Goal: Task Accomplishment & Management: Manage account settings

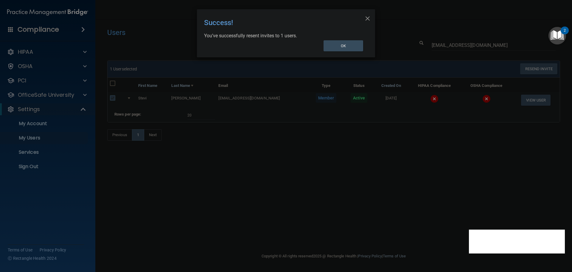
select select "20"
drag, startPoint x: 0, startPoint y: 0, endPoint x: 139, endPoint y: 176, distance: 224.4
click at [138, 177] on div "× Close Success! You’ve successfully resent invites to 1 users. OK" at bounding box center [286, 136] width 572 height 272
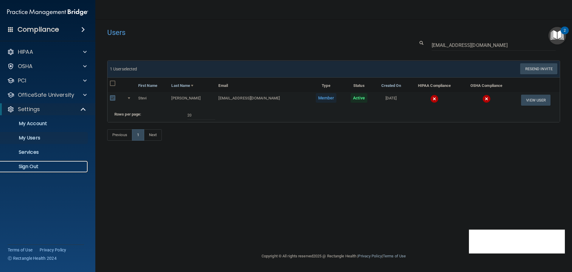
click at [30, 168] on p "Sign Out" at bounding box center [44, 166] width 81 height 6
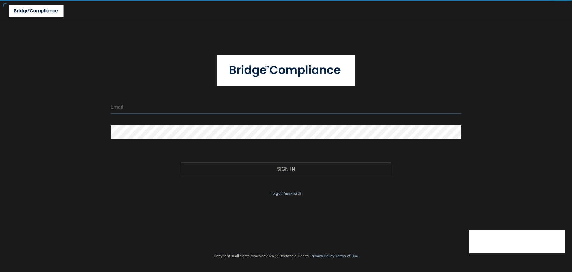
type input "cfletcher@rectanglehealth.com"
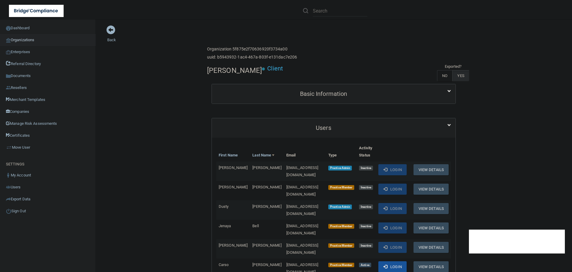
scroll to position [119, 0]
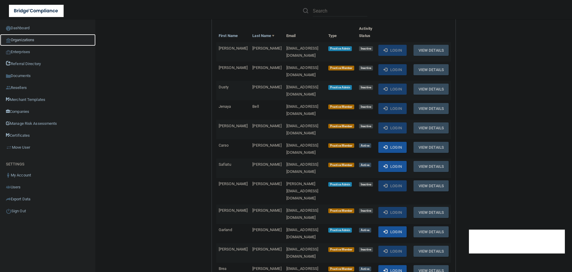
click at [24, 36] on link "Organizations" at bounding box center [48, 40] width 96 height 12
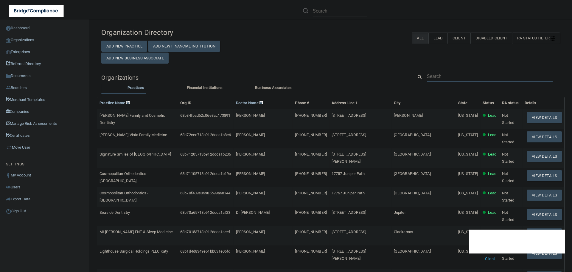
click at [434, 78] on input "text" at bounding box center [490, 76] width 126 height 11
paste input "Rocky Mountain Oral and Maxillofacial Surgery"
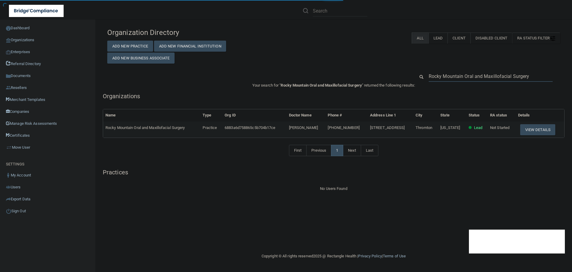
type input "Rocky Mountain Oral and Maxillofacial Surgery"
click at [475, 74] on input "Rocky Mountain Oral and Maxillofacial Surgery" at bounding box center [491, 76] width 124 height 11
paste input "& Maxillofacial Surgery [PERSON_NAME] | Centennial"
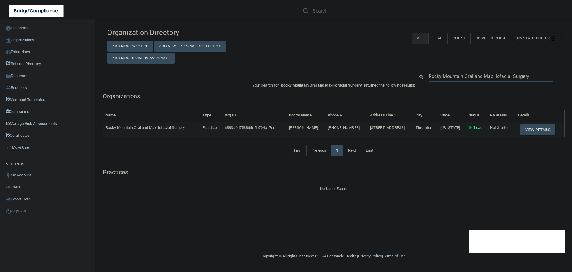
type input "Rocky Mountain Oral & Maxillofacial Surgery [PERSON_NAME] | Centennial"
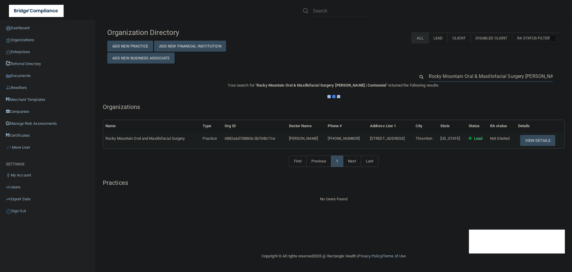
scroll to position [0, 18]
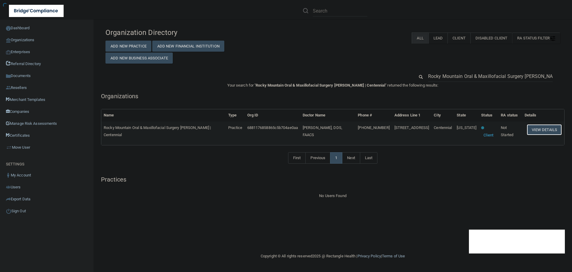
click at [540, 124] on button "View Details" at bounding box center [544, 129] width 35 height 11
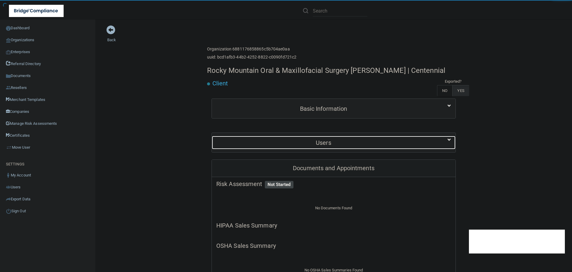
click at [329, 144] on h5 "Users" at bounding box center [323, 142] width 215 height 7
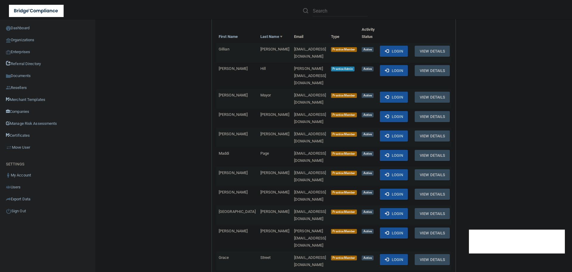
scroll to position [119, 0]
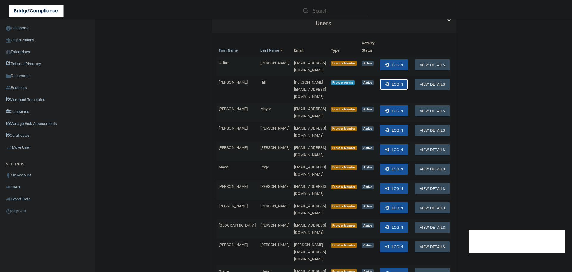
click at [389, 81] on button "Login" at bounding box center [394, 84] width 28 height 11
click at [24, 38] on link "Organizations" at bounding box center [48, 40] width 96 height 12
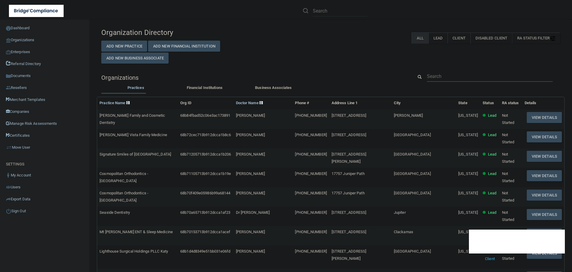
click at [456, 78] on input "text" at bounding box center [490, 76] width 126 height 11
paste input "Lake Dental Care"
type input "Lake Dental Care"
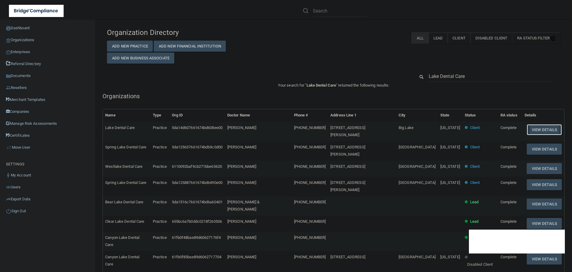
click at [536, 131] on button "View Details" at bounding box center [544, 129] width 35 height 11
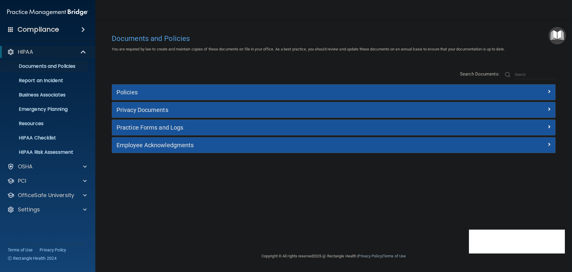
drag, startPoint x: 285, startPoint y: 173, endPoint x: 291, endPoint y: 172, distance: 6.4
click at [290, 172] on div "Documents and Policies You are required by law to create and maintain copies of…" at bounding box center [333, 141] width 453 height 221
click at [75, 212] on div "Settings" at bounding box center [40, 209] width 74 height 7
click at [38, 235] on p "My Users" at bounding box center [44, 238] width 81 height 6
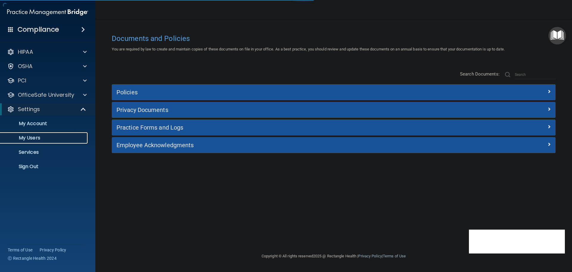
select select "20"
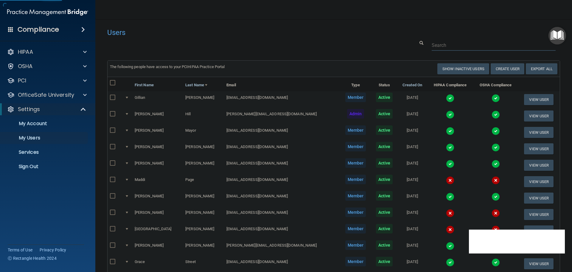
click at [436, 46] on input "text" at bounding box center [494, 45] width 124 height 11
paste input "Rocky Mountain Oral & Maxillofacial Surgery [PERSON_NAME] | Centennial"
type input "Rocky Mountain Oral & Maxillofacial Surgery [PERSON_NAME] | Centennial"
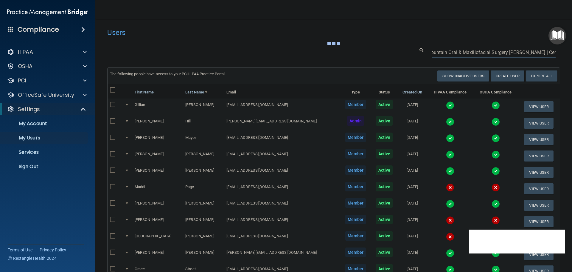
scroll to position [0, 18]
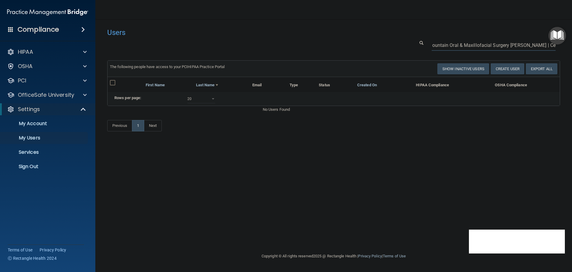
click at [459, 41] on input "Rocky Mountain Oral & Maxillofacial Surgery [PERSON_NAME] | Centennial" at bounding box center [494, 45] width 124 height 11
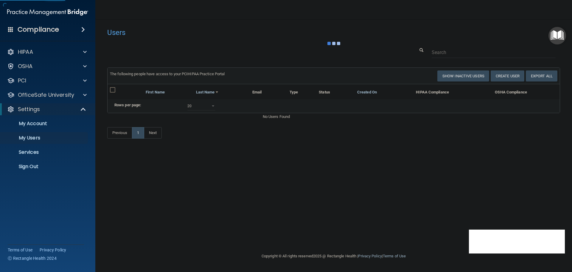
click at [311, 44] on div at bounding box center [333, 43] width 453 height 7
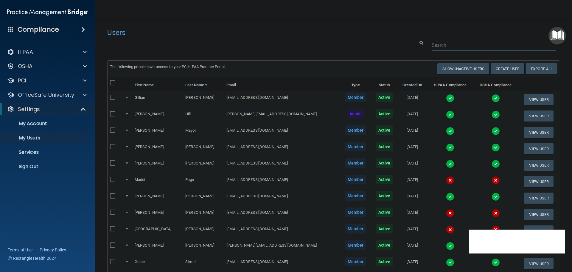
click at [432, 45] on input "text" at bounding box center [494, 45] width 124 height 11
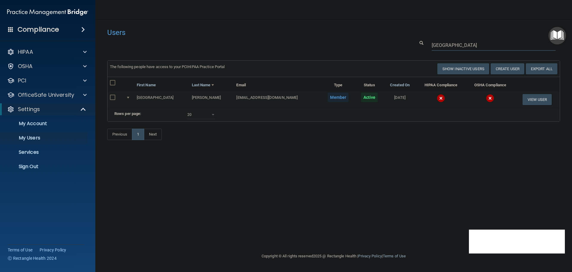
type input "sicily"
click at [112, 97] on input "checkbox" at bounding box center [113, 97] width 7 height 5
checkbox input "true"
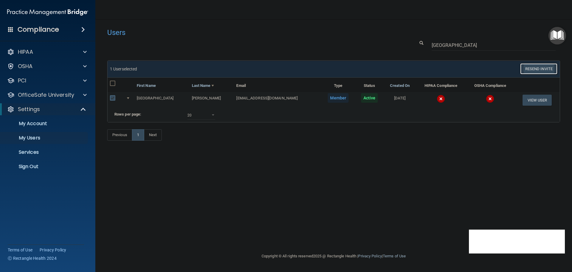
click at [538, 67] on button "Resend Invite" at bounding box center [539, 68] width 37 height 11
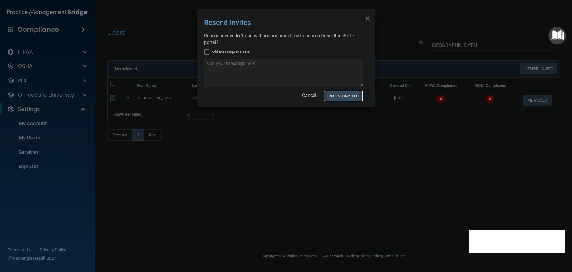
click at [345, 97] on button "Resend Invites" at bounding box center [344, 95] width 40 height 11
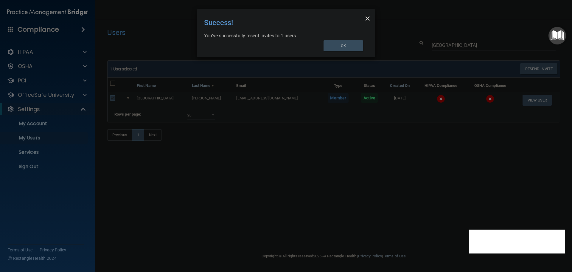
click at [367, 19] on span "×" at bounding box center [367, 18] width 5 height 12
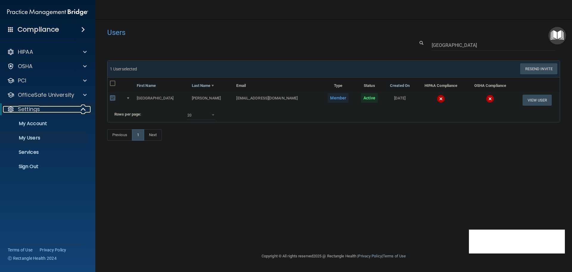
click at [79, 109] on div at bounding box center [83, 109] width 15 height 7
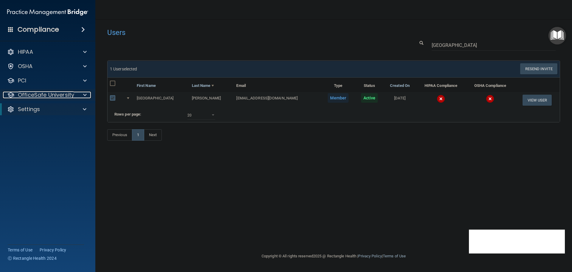
click at [84, 95] on span at bounding box center [85, 94] width 4 height 7
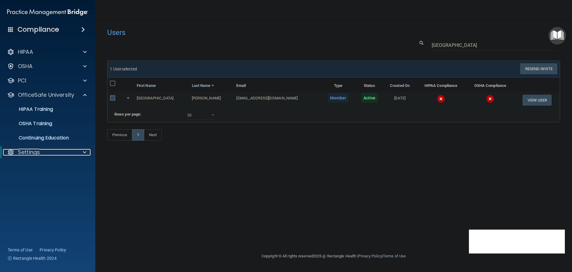
drag, startPoint x: 75, startPoint y: 154, endPoint x: 76, endPoint y: 151, distance: 3.3
click at [75, 154] on div "Settings" at bounding box center [40, 151] width 74 height 7
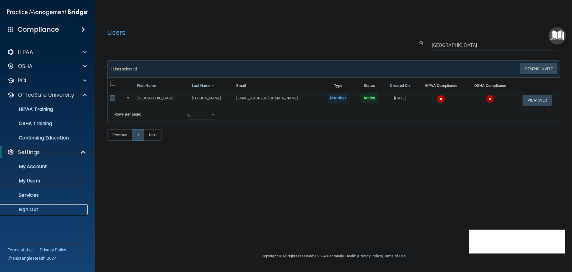
click at [34, 210] on p "Sign Out" at bounding box center [44, 209] width 81 height 6
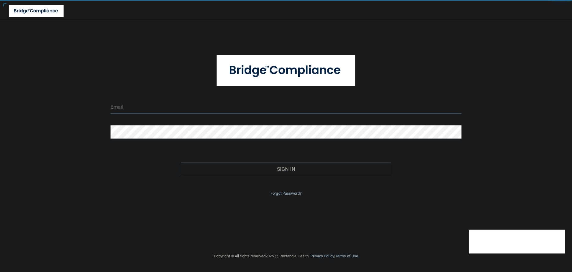
type input "cfletcher@rectanglehealth.com"
